Goal: Information Seeking & Learning: Learn about a topic

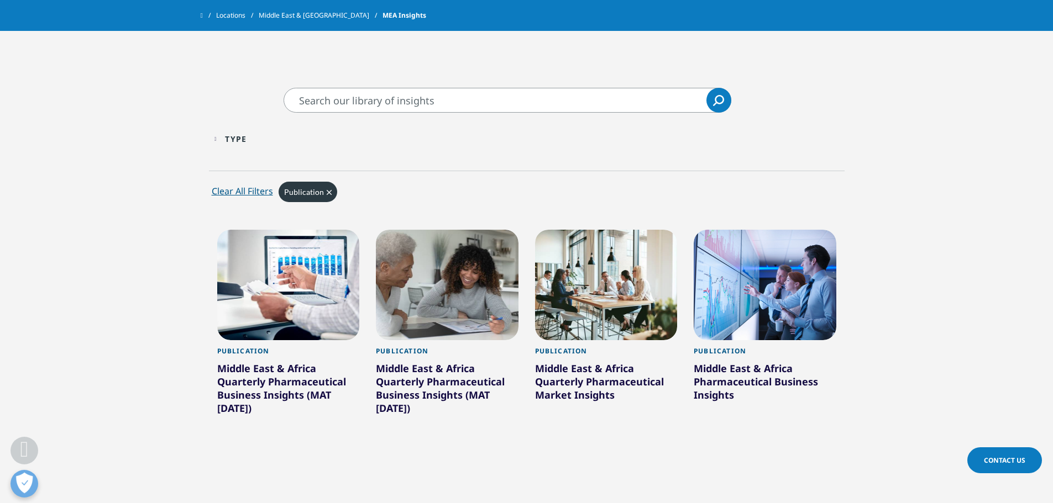
click at [600, 362] on div "Middle East & Africa Quarterly Pharmaceutical Market Insights" at bounding box center [606, 384] width 143 height 44
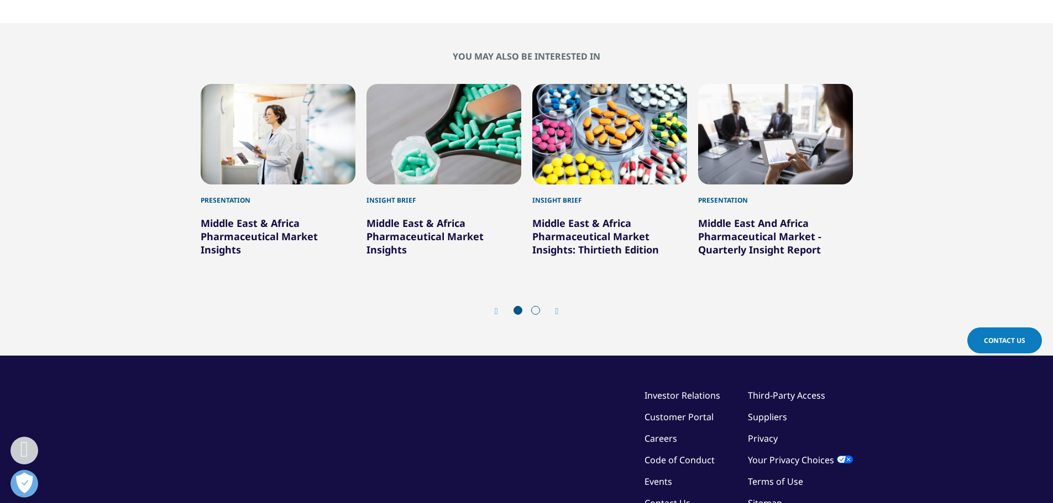
scroll to position [659, 0]
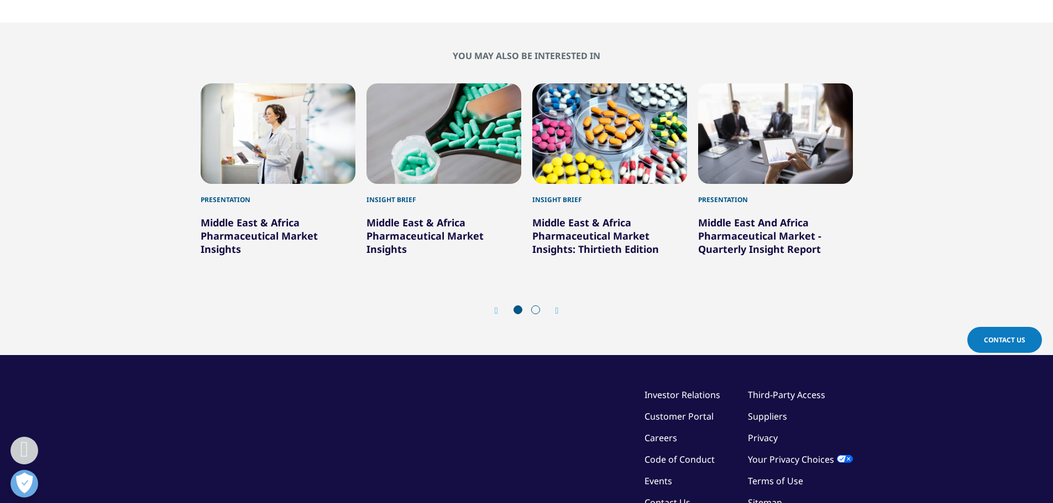
click at [556, 251] on link "Middle East & Africa Pharmaceutical Market Insights: Thirtieth Edition" at bounding box center [595, 236] width 127 height 40
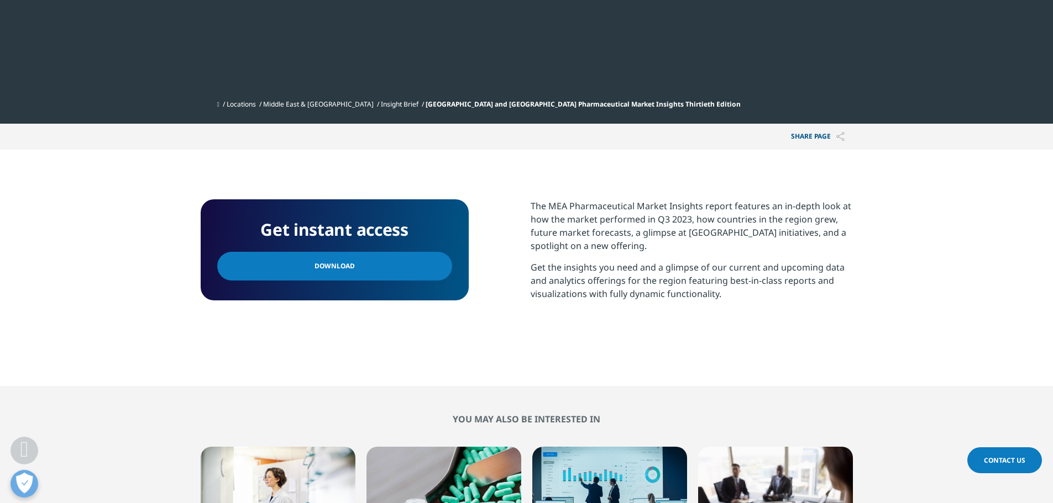
scroll to position [332, 0]
